Goal: Information Seeking & Learning: Learn about a topic

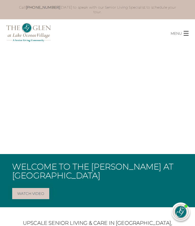
click at [184, 31] on span "button" at bounding box center [185, 33] width 5 height 5
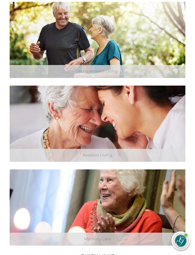
scroll to position [261, 0]
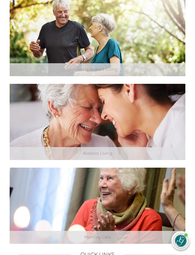
click at [0, 0] on link "Explore Assisted Living" at bounding box center [0, 0] width 0 height 0
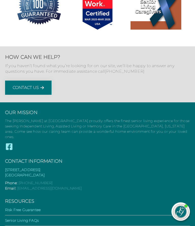
scroll to position [1540, 0]
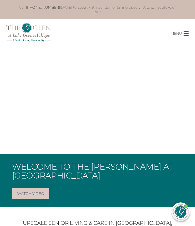
click at [184, 31] on span "button" at bounding box center [185, 33] width 5 height 5
click at [173, 31] on p "MENU" at bounding box center [176, 33] width 11 height 6
click at [185, 31] on span "button" at bounding box center [185, 33] width 5 height 5
click at [178, 30] on p "MENU" at bounding box center [176, 33] width 11 height 6
click at [178, 31] on p "MENU" at bounding box center [176, 33] width 11 height 6
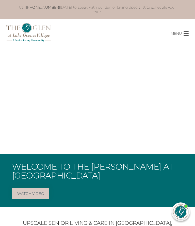
click at [176, 30] on p "MENU" at bounding box center [176, 33] width 11 height 6
click at [178, 31] on p "MENU" at bounding box center [176, 33] width 11 height 6
click at [177, 31] on p "MENU" at bounding box center [176, 33] width 11 height 6
click at [180, 30] on p "MENU" at bounding box center [176, 33] width 11 height 6
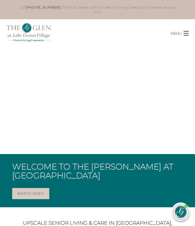
click at [180, 31] on p "MENU" at bounding box center [176, 33] width 11 height 6
click at [185, 33] on span "button" at bounding box center [185, 33] width 5 height 1
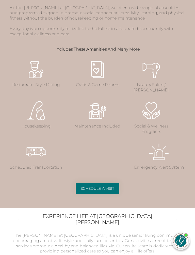
scroll to position [844, 0]
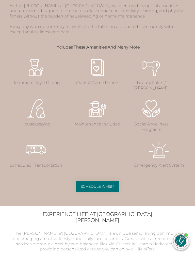
click at [157, 86] on p "Beauty Salon / [PERSON_NAME]" at bounding box center [151, 85] width 53 height 11
click at [156, 74] on img at bounding box center [151, 67] width 20 height 20
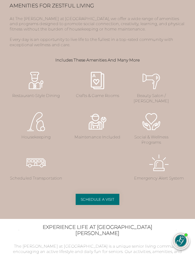
click at [155, 86] on img at bounding box center [151, 81] width 20 height 20
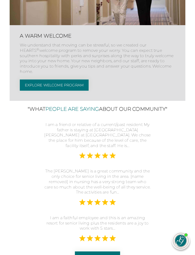
scroll to position [1591, 0]
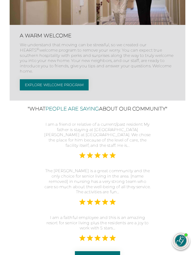
click at [48, 91] on link "Explore Welcome Program" at bounding box center [54, 84] width 69 height 11
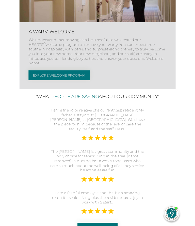
scroll to position [1606, 0]
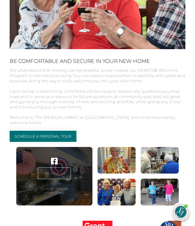
scroll to position [250, 0]
